Goal: Task Accomplishment & Management: Use online tool/utility

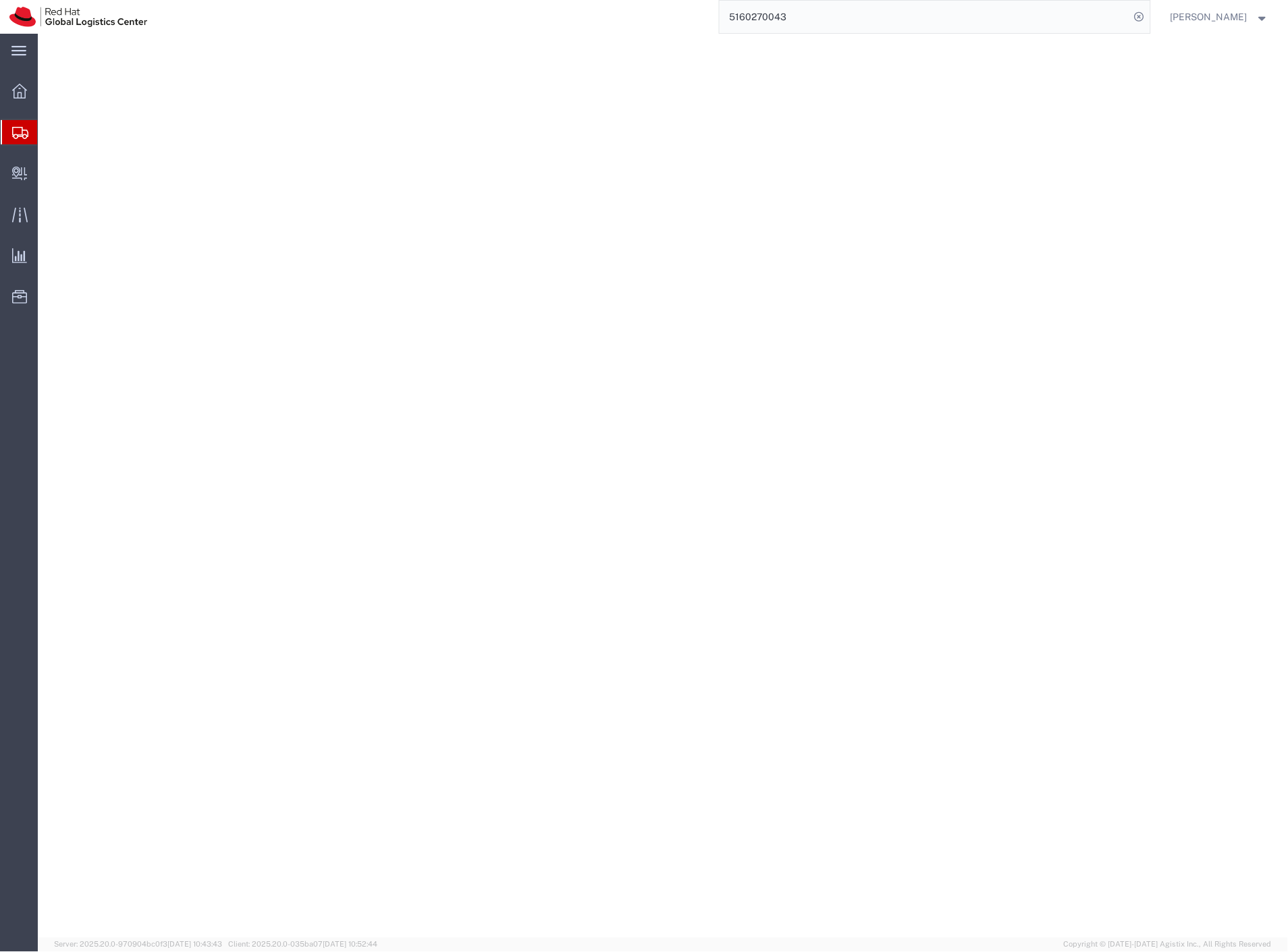
select select
select select "38037"
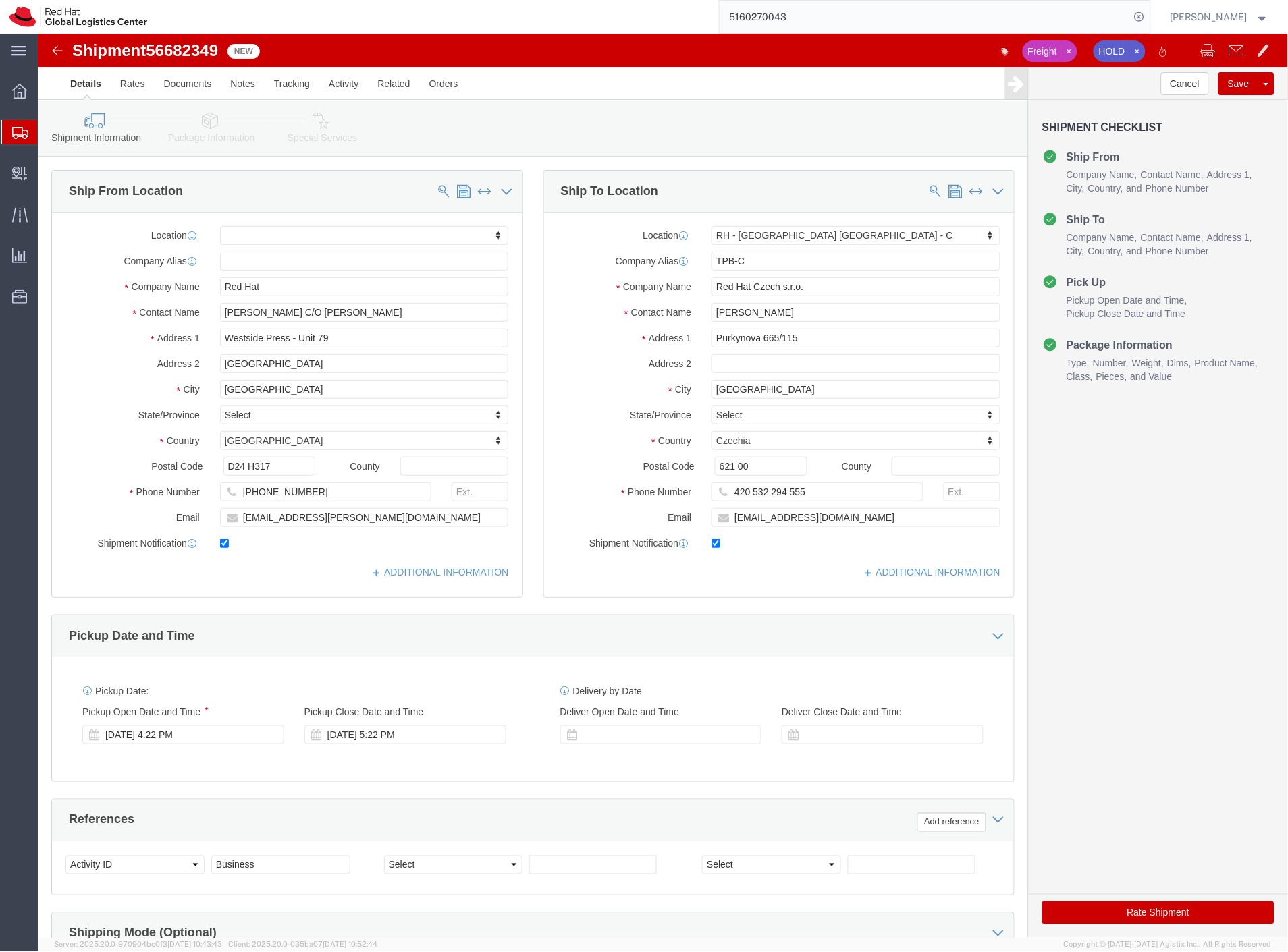
click at [0, 0] on span "Shipment Manager" at bounding box center [0, 0] width 0 height 0
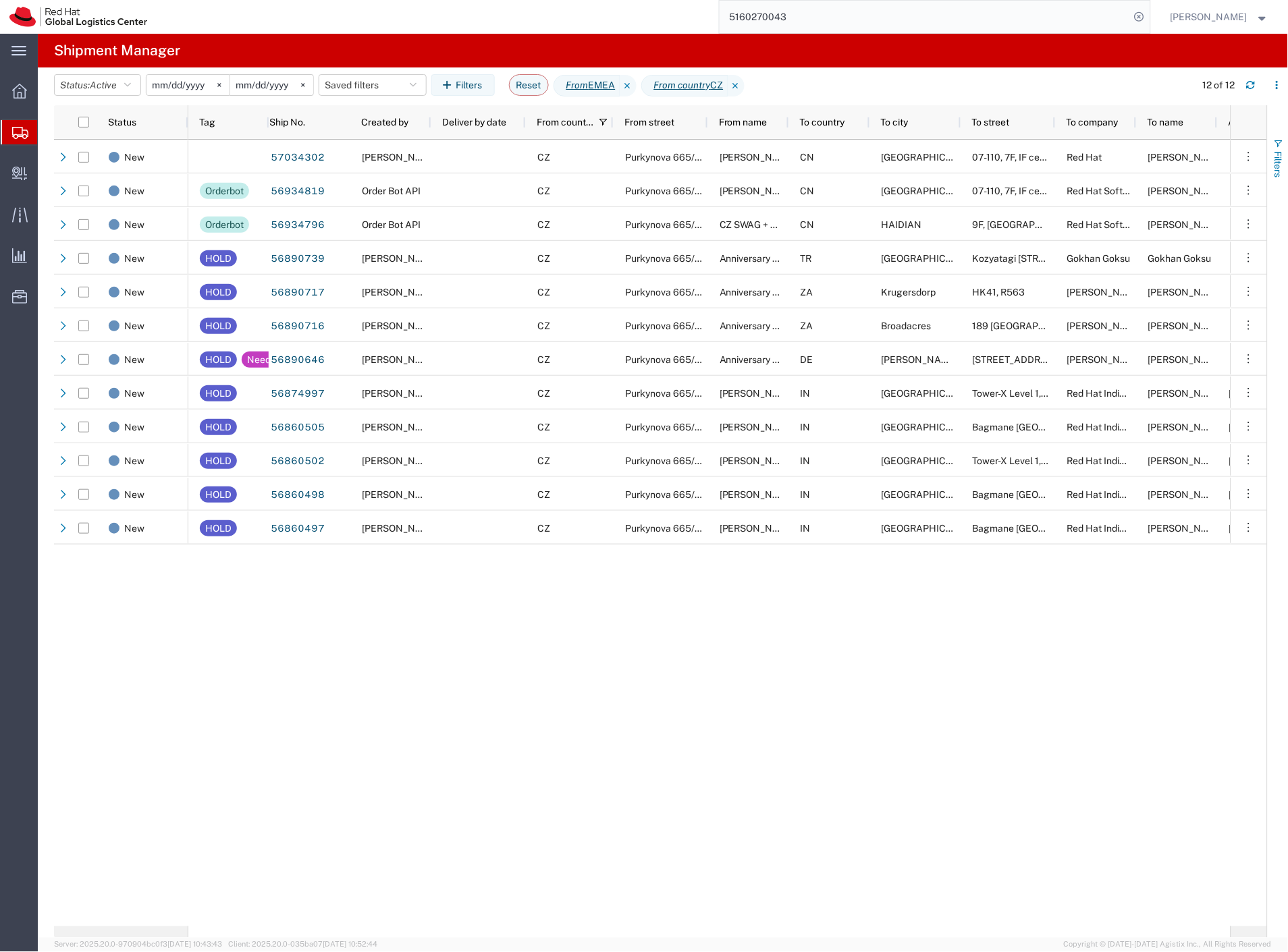
click at [1281, 169] on span "Filters" at bounding box center [1278, 164] width 11 height 27
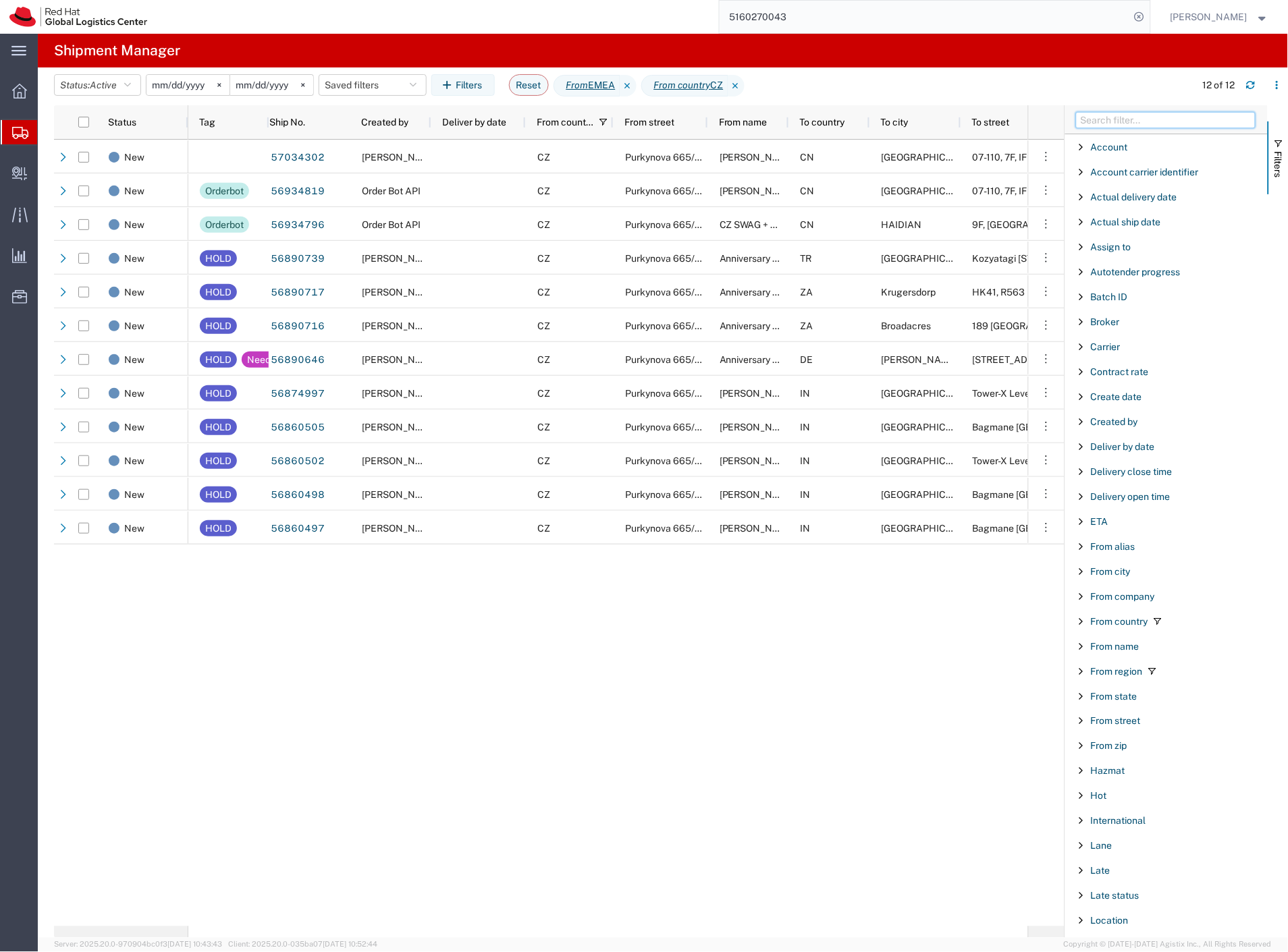
click at [1119, 120] on input "Filter Columns Input" at bounding box center [1166, 120] width 180 height 16
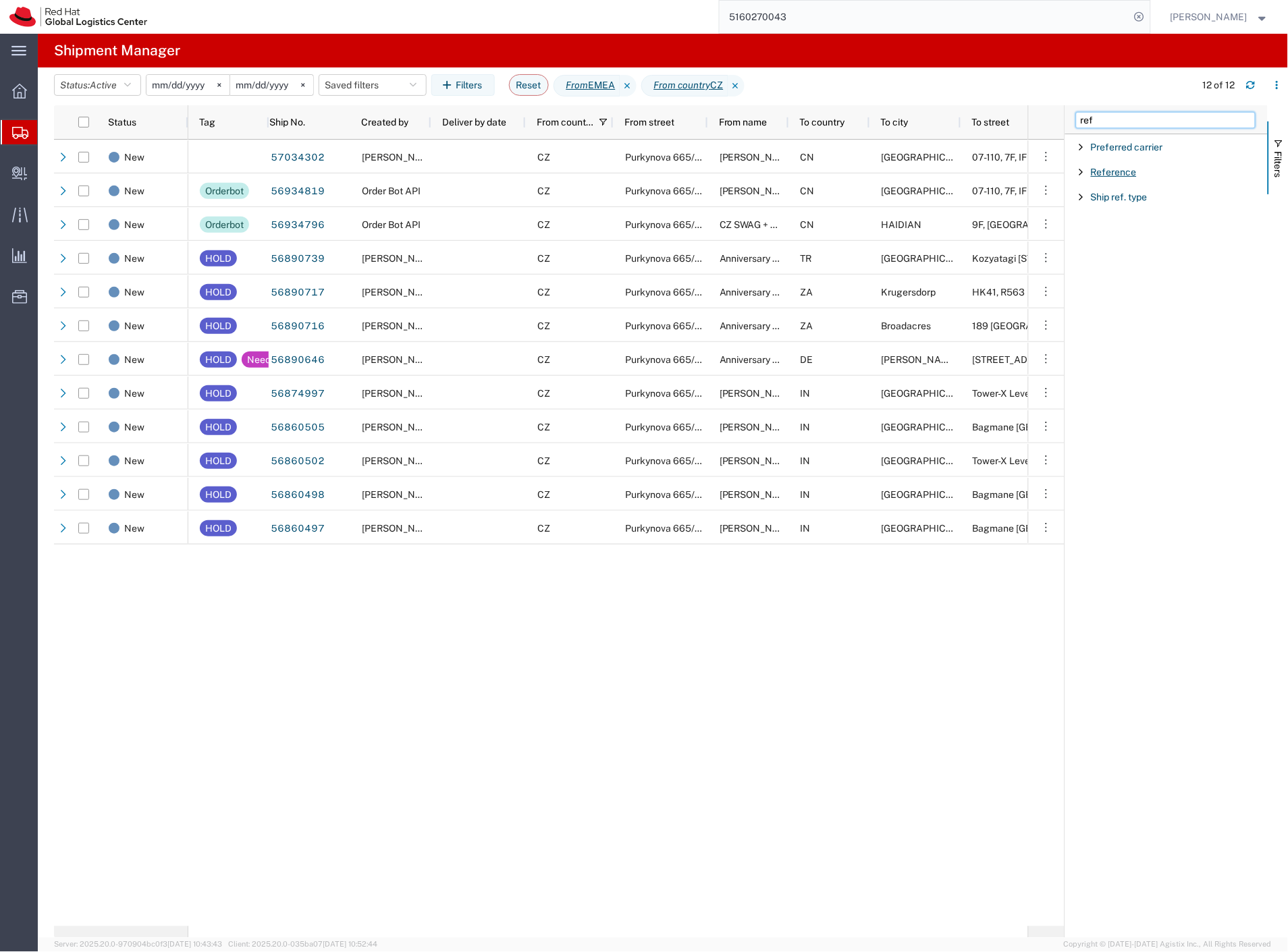
type input "ref"
click at [1125, 173] on span "Reference" at bounding box center [1114, 172] width 46 height 11
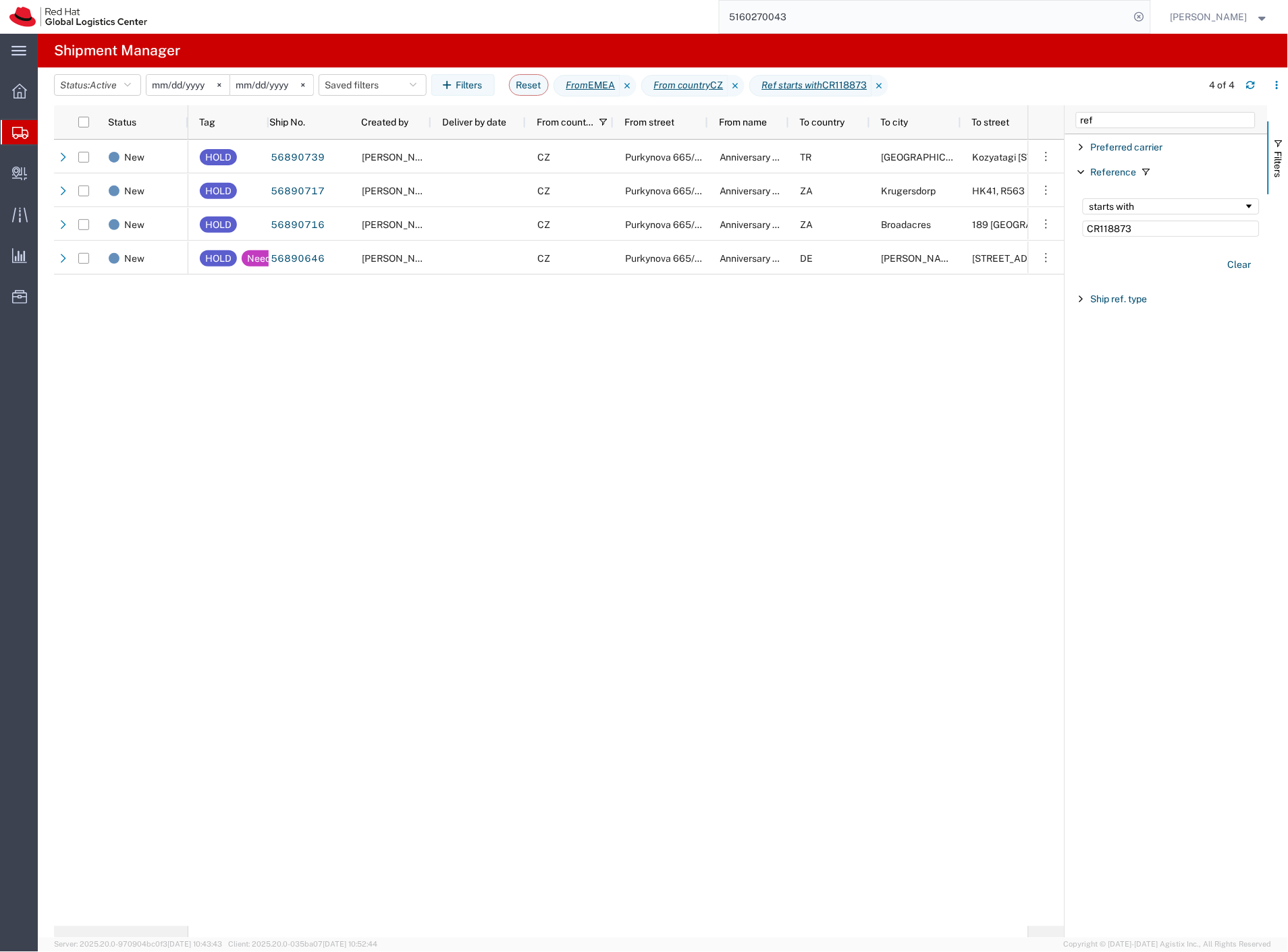
type input "CR118873"
click at [189, 83] on input "2025-01-01" at bounding box center [188, 85] width 83 height 21
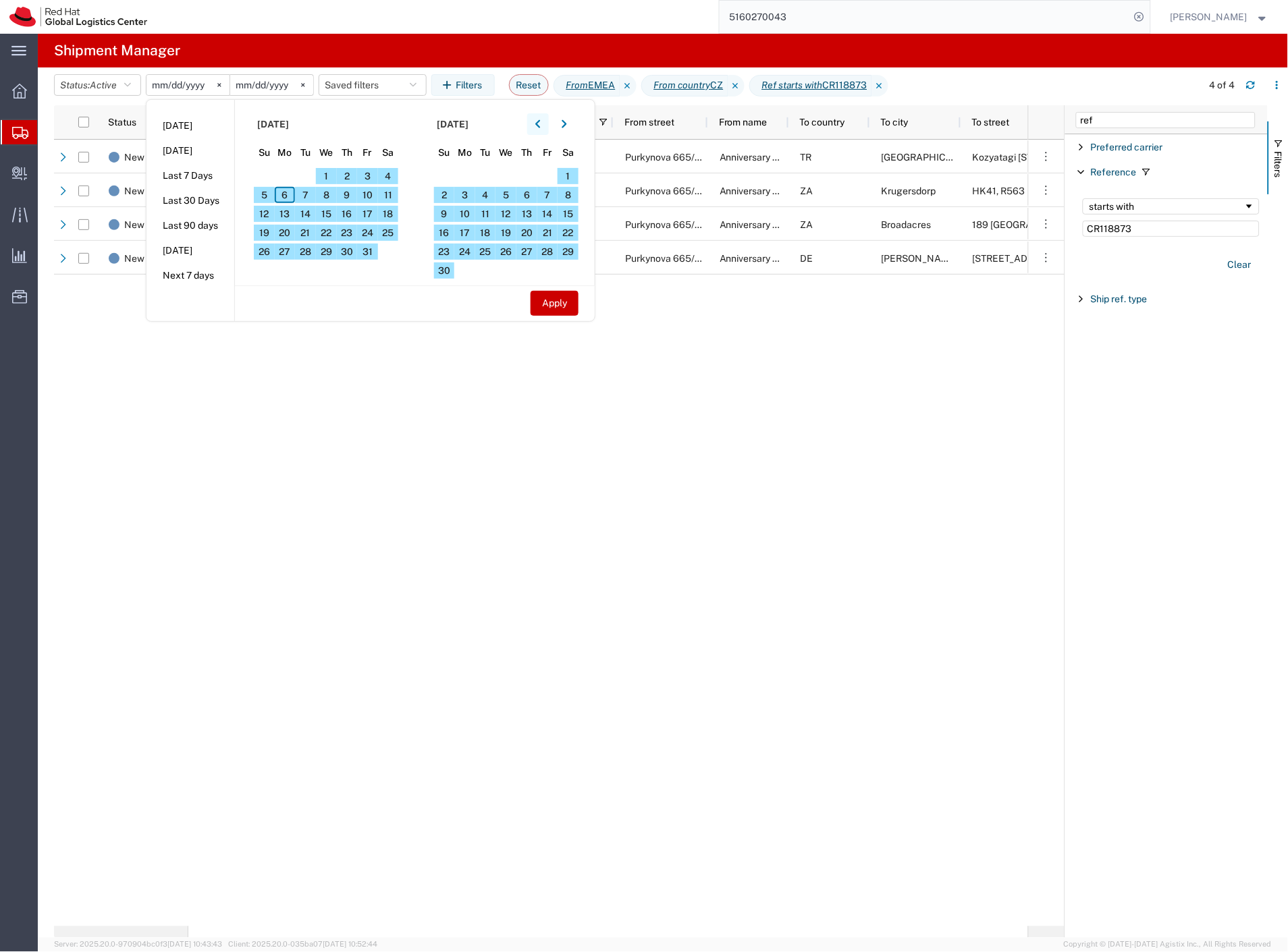
click at [545, 126] on button "button" at bounding box center [538, 124] width 22 height 22
click at [289, 229] on span "22" at bounding box center [284, 233] width 21 height 16
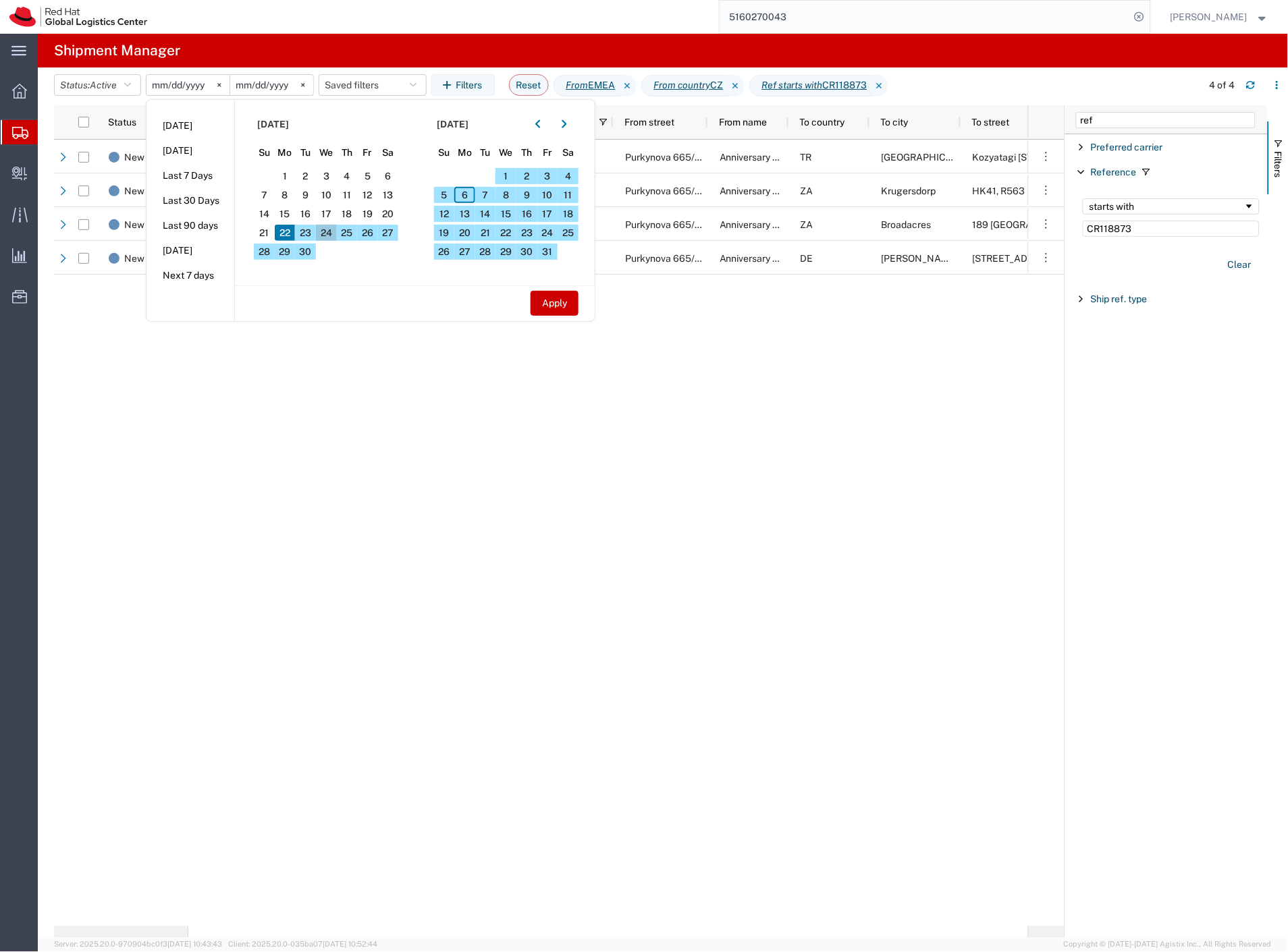
click at [331, 232] on span "24" at bounding box center [326, 233] width 21 height 16
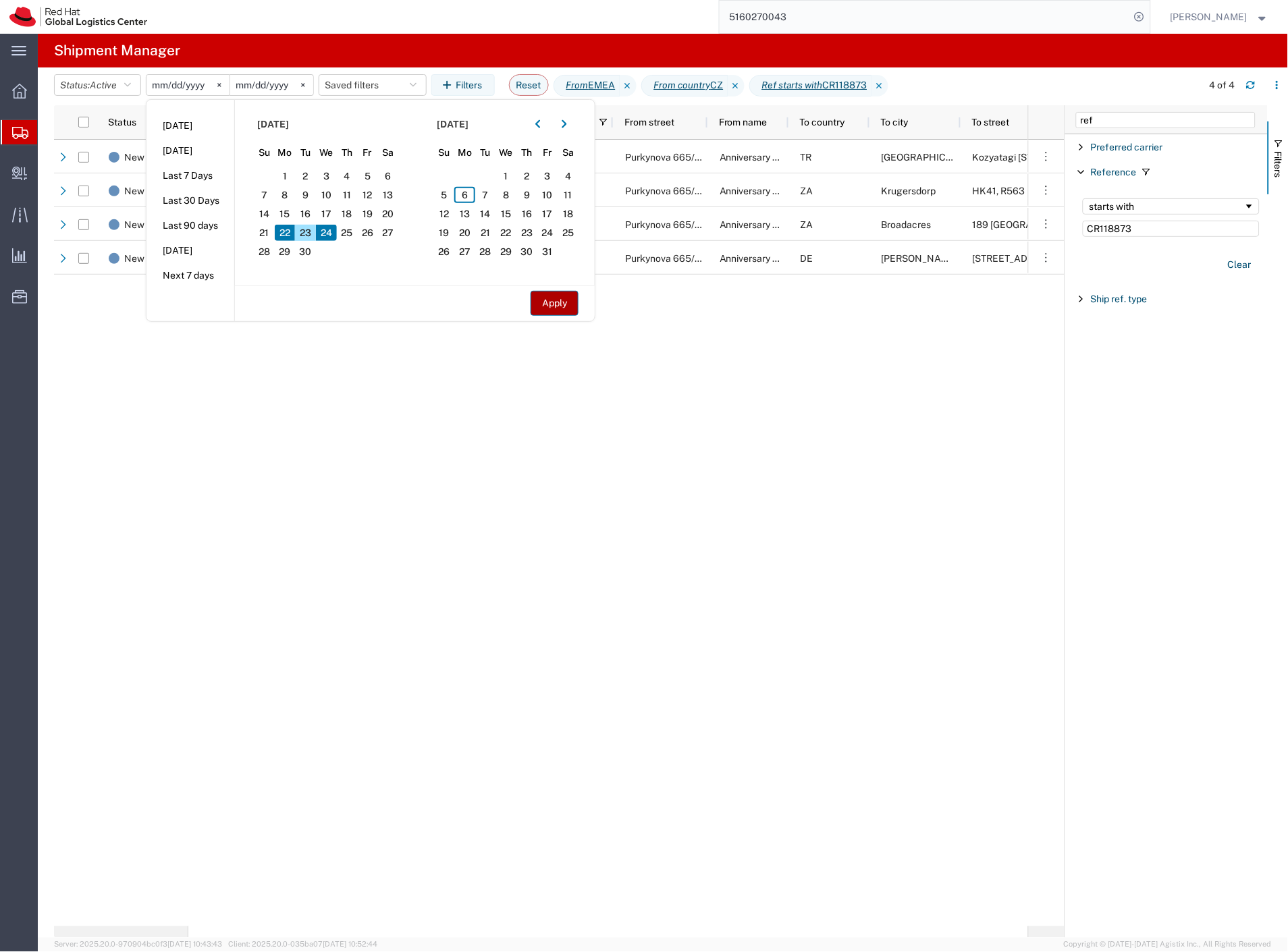
click at [555, 308] on button "Apply" at bounding box center [554, 303] width 48 height 25
type input "2025-09-22"
type input "2025-09-24"
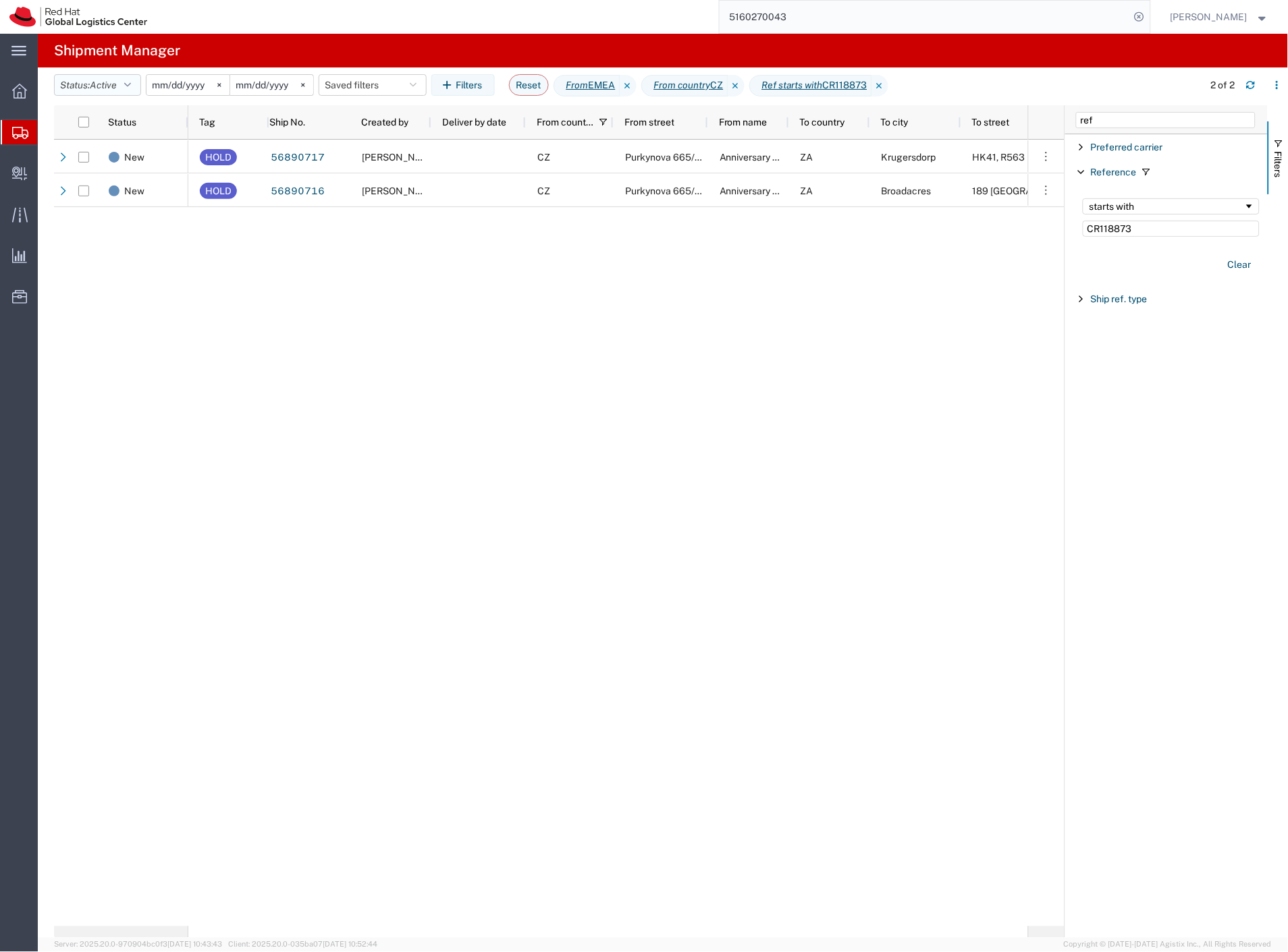
click at [117, 80] on span "Active" at bounding box center [102, 85] width 27 height 11
click at [104, 156] on span "All" at bounding box center [134, 155] width 157 height 21
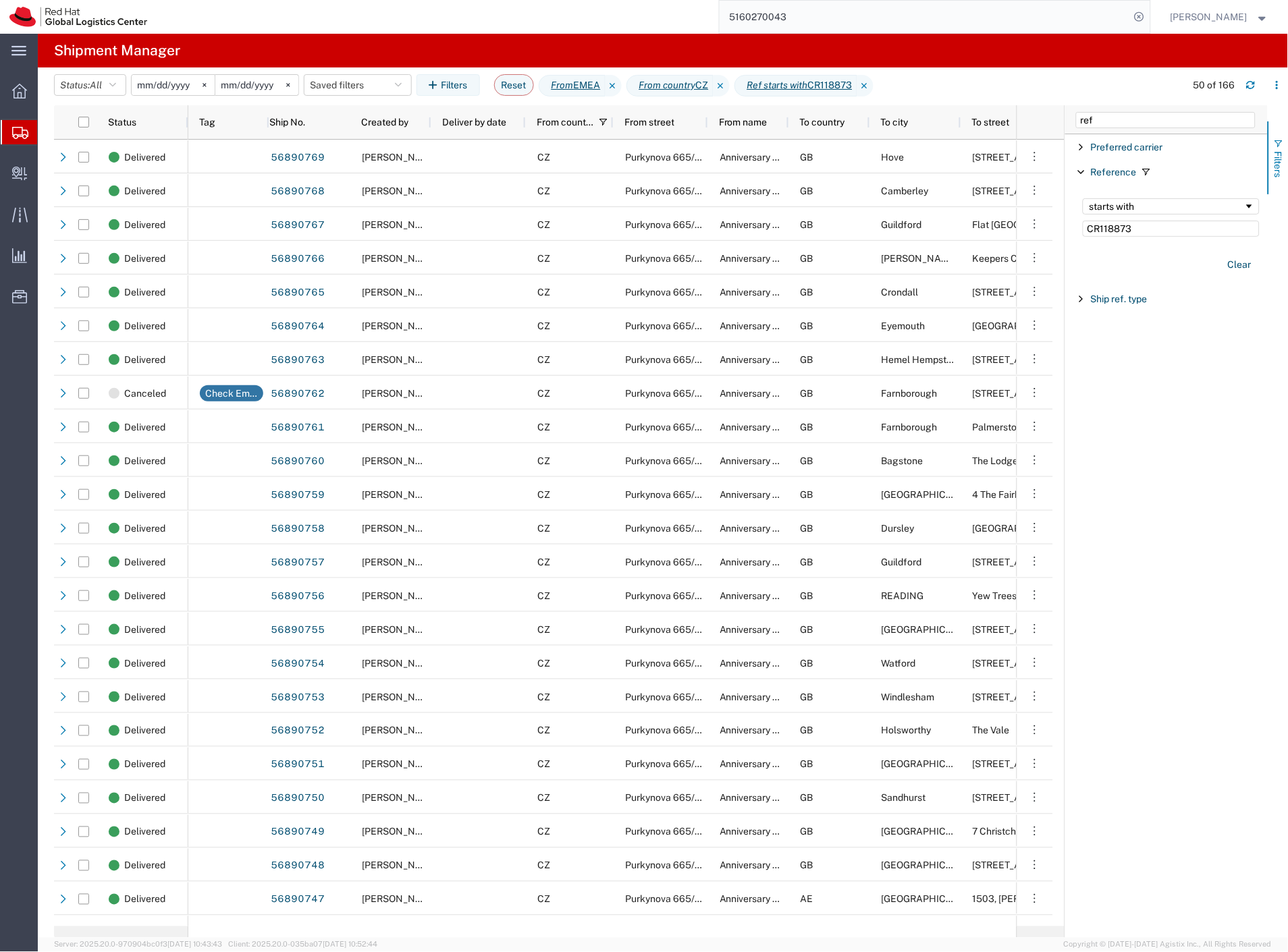
click at [1280, 162] on span "Filters" at bounding box center [1278, 164] width 11 height 27
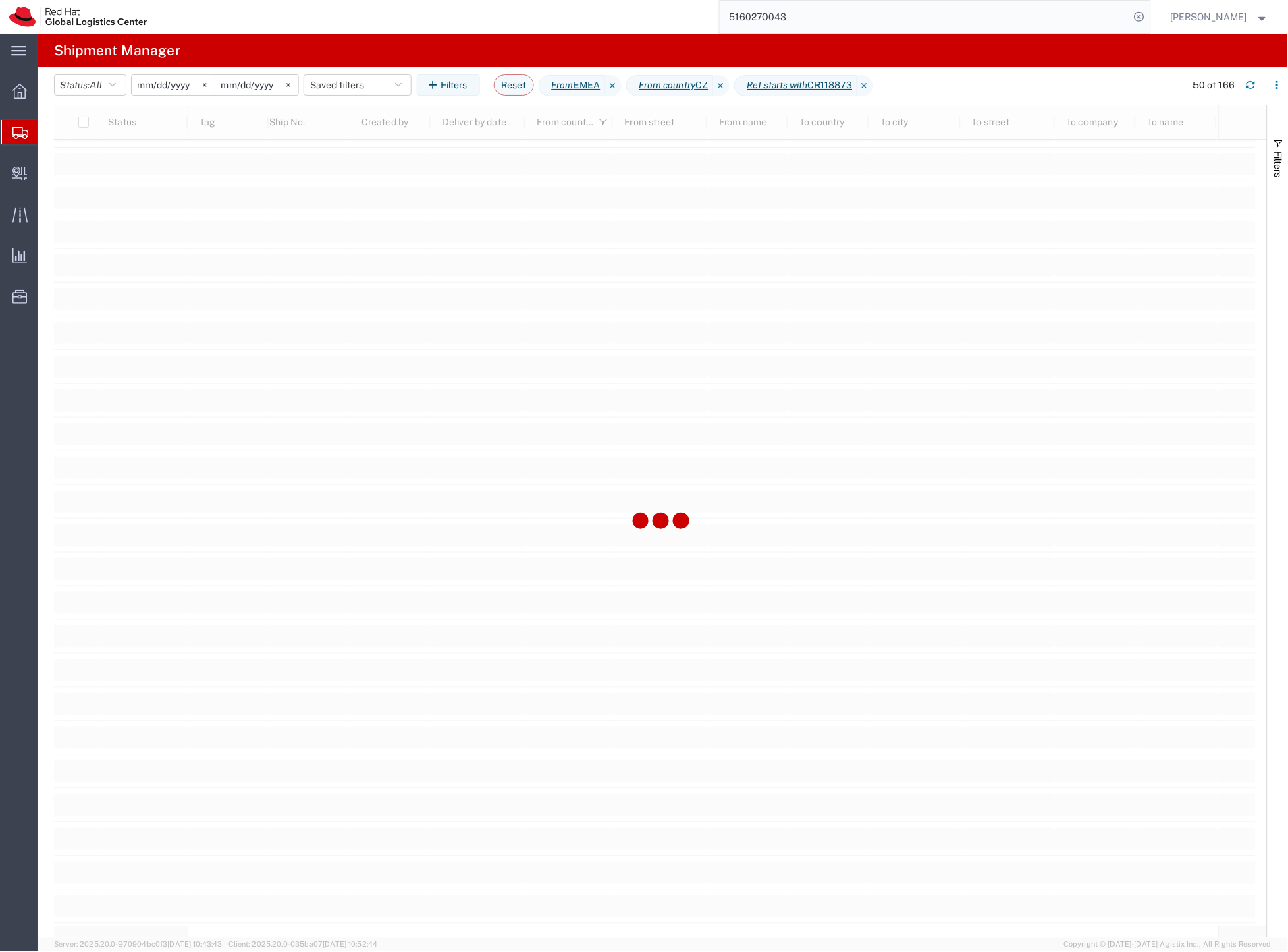
scroll to position [1575, 0]
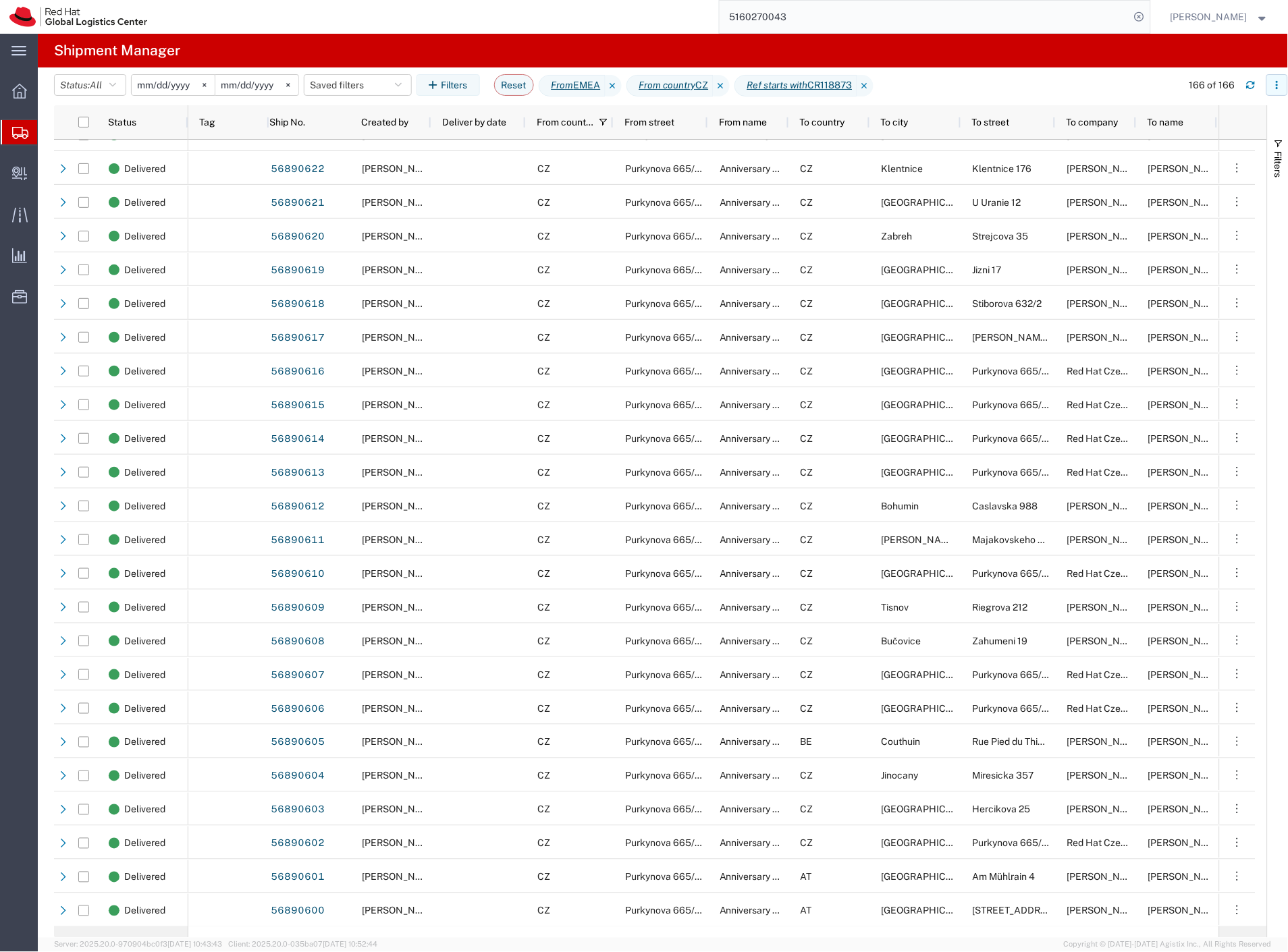
click at [1274, 89] on icon "button" at bounding box center [1278, 86] width 10 height 10
click at [1219, 120] on div "Download" at bounding box center [1207, 121] width 75 height 27
click at [1276, 167] on span "Filters" at bounding box center [1278, 164] width 11 height 27
